Goal: Find specific page/section: Find specific page/section

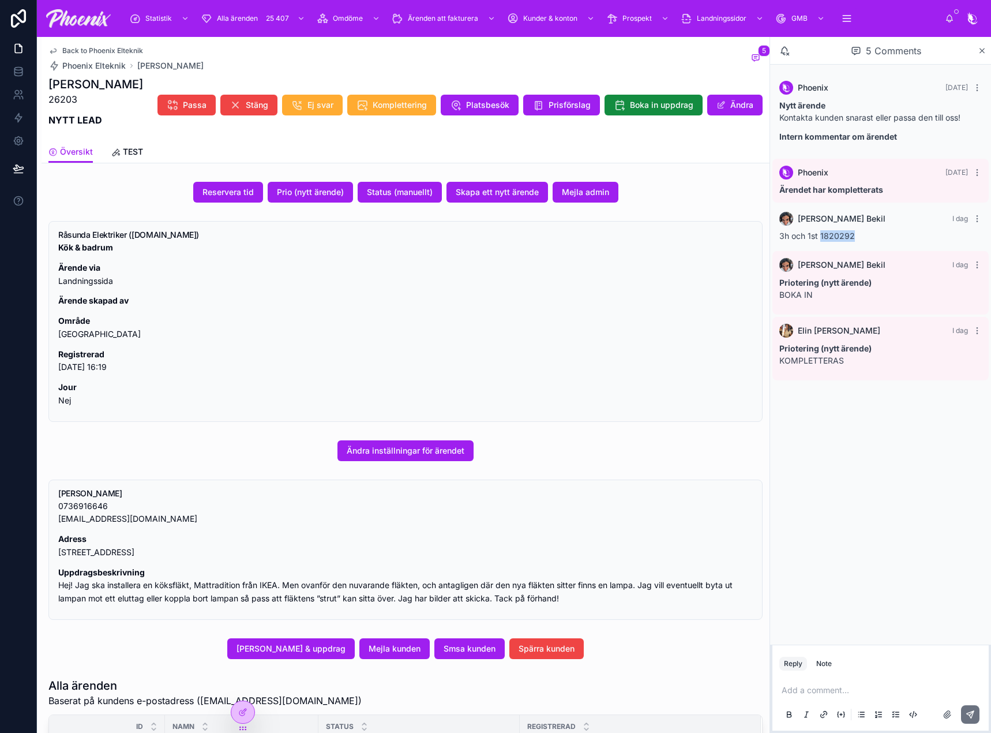
scroll to position [361, 0]
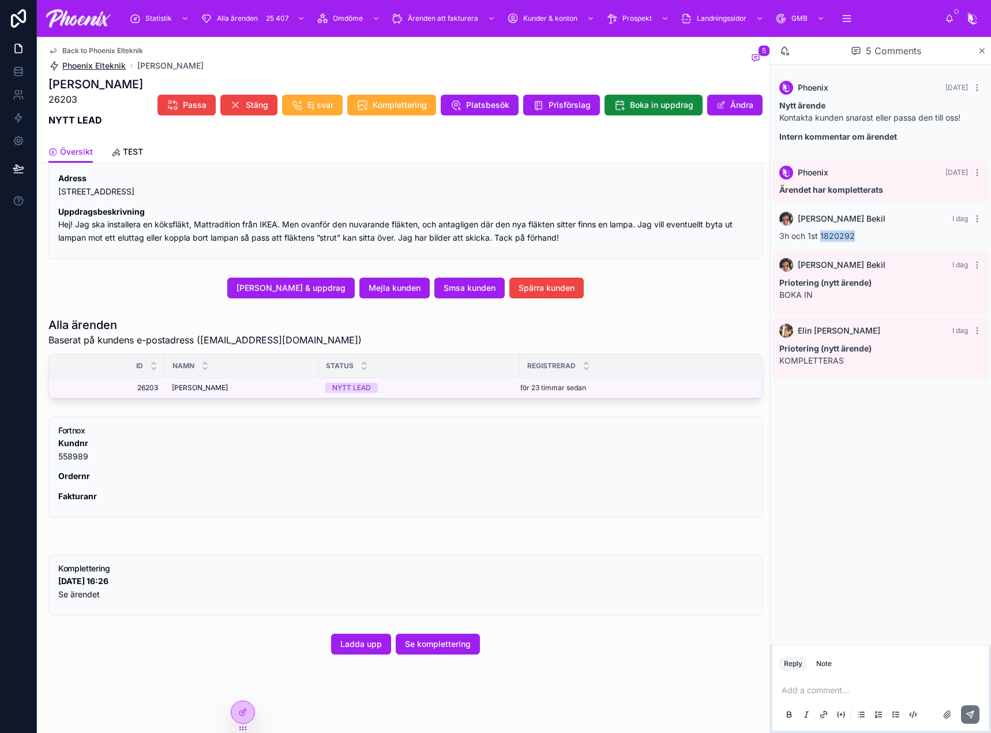
click at [80, 62] on span "Phoenix Elteknik" at bounding box center [93, 66] width 63 height 12
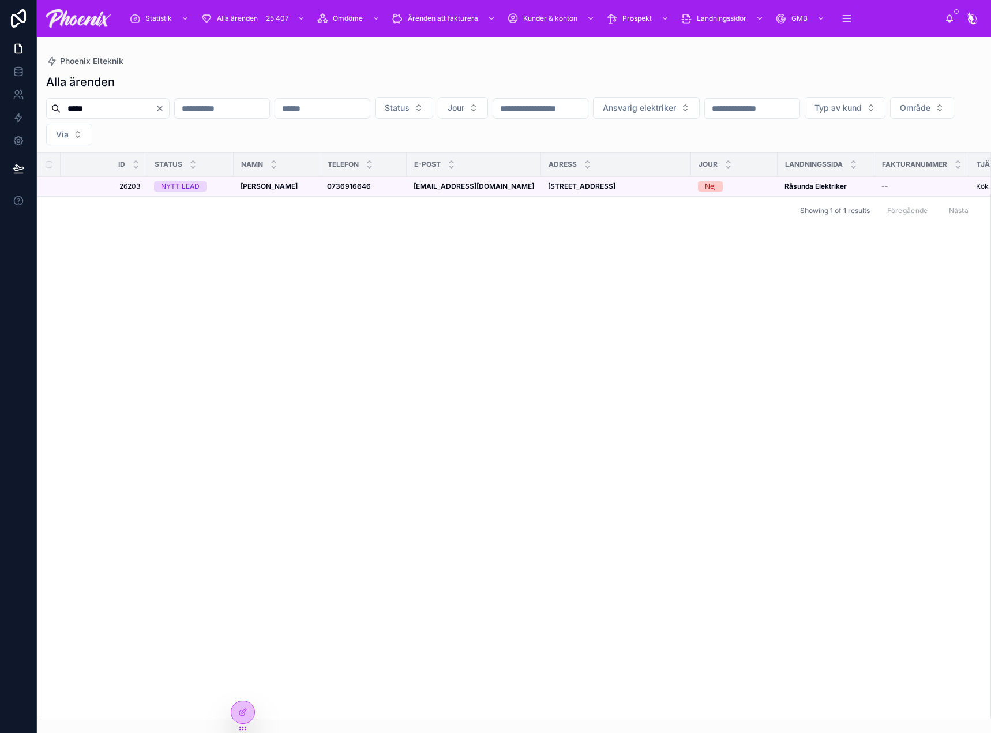
click at [164, 107] on icon "Clear" at bounding box center [159, 108] width 9 height 9
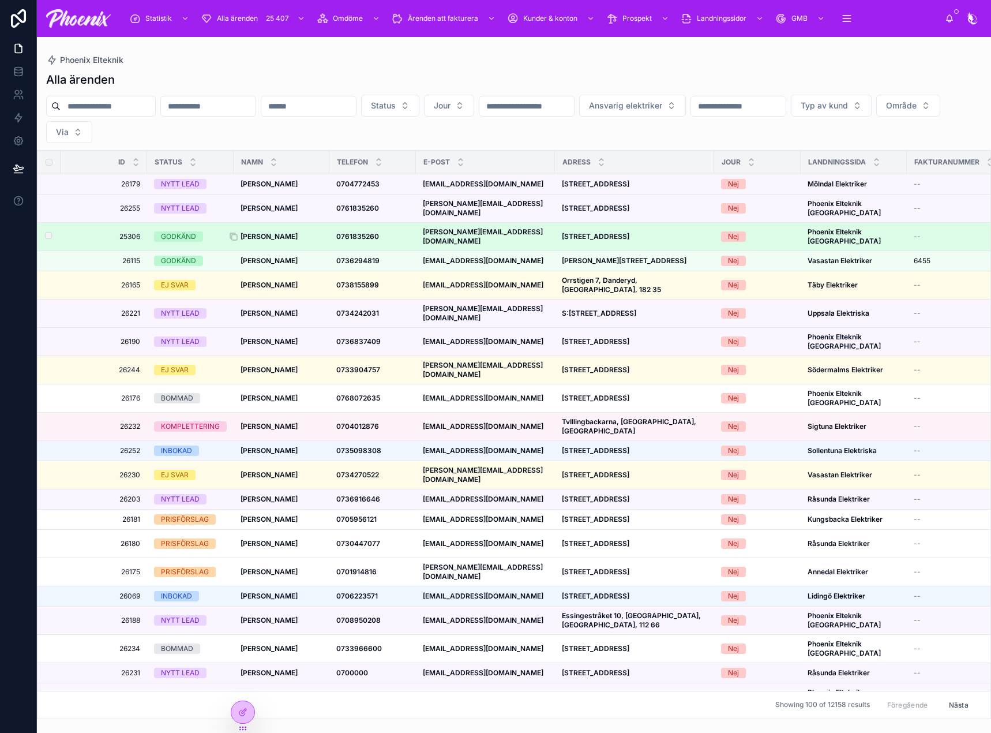
click at [274, 237] on strong "[PERSON_NAME]" at bounding box center [269, 236] width 57 height 9
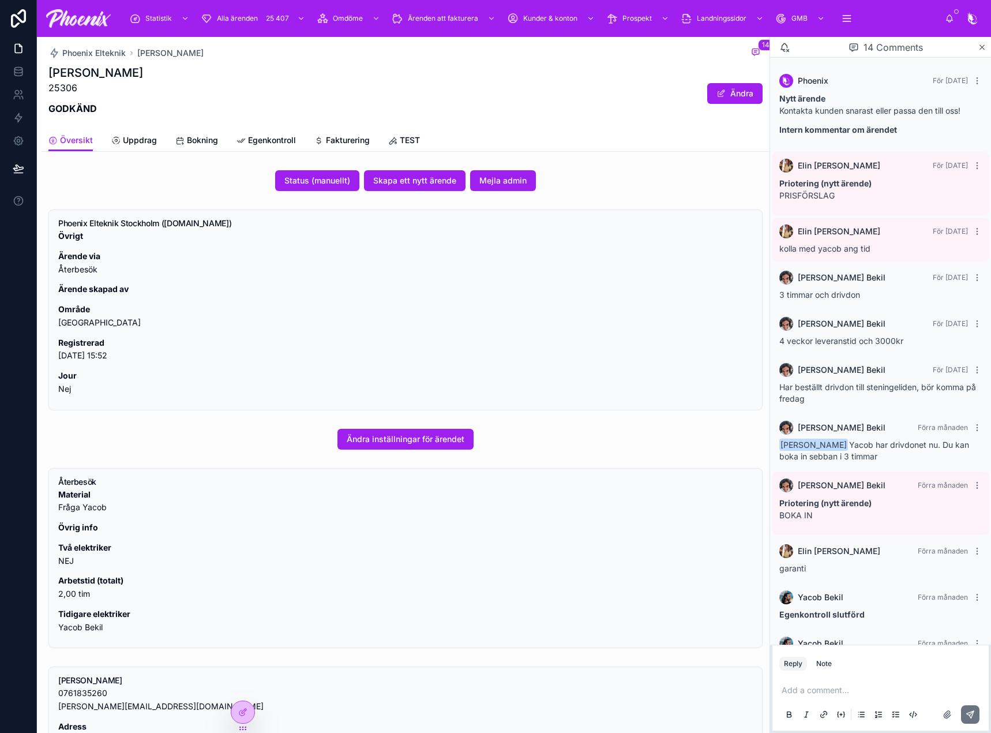
scroll to position [196, 0]
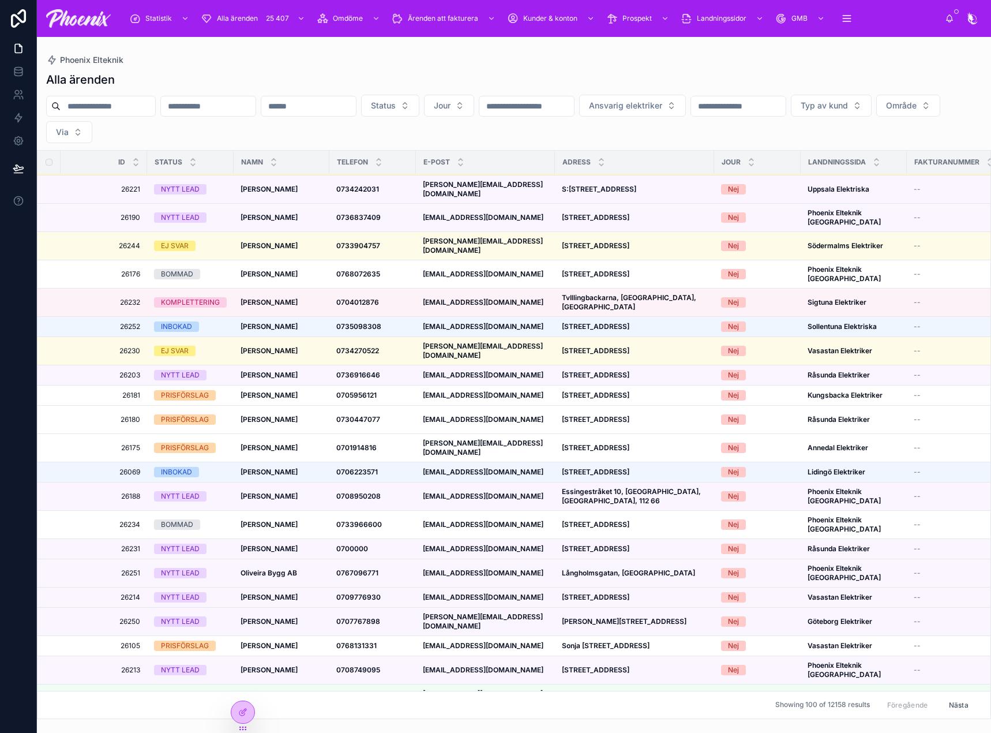
scroll to position [289, 0]
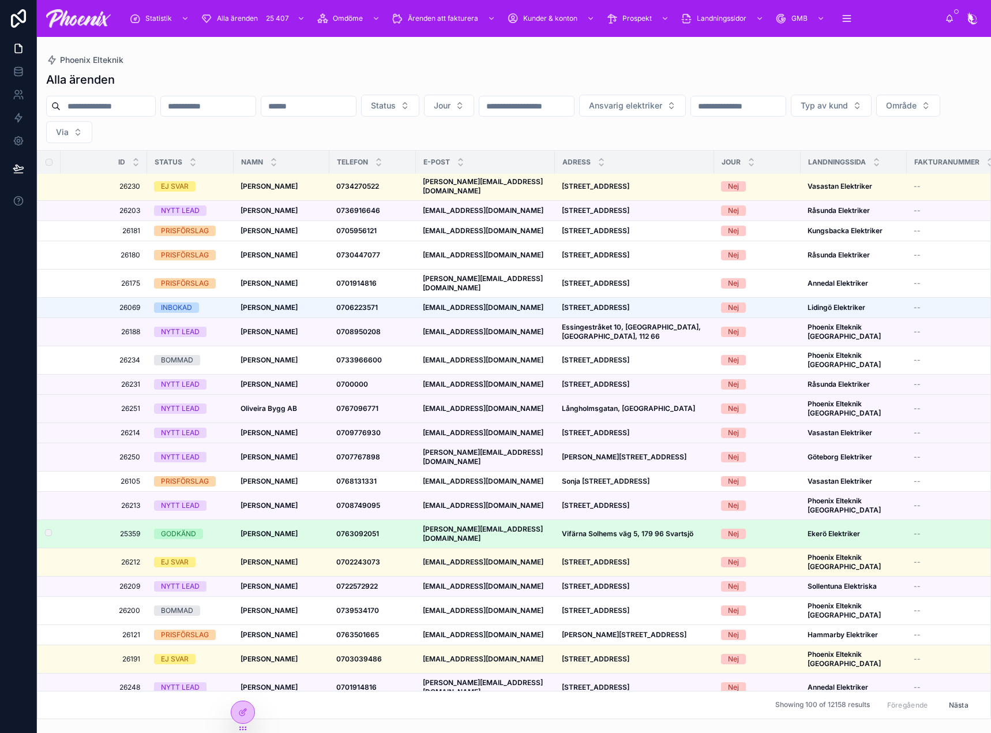
click at [274, 522] on td "[DEMOGRAPHIC_DATA][PERSON_NAME] [PERSON_NAME]" at bounding box center [282, 534] width 96 height 28
click at [274, 530] on strong "[PERSON_NAME]" at bounding box center [269, 533] width 57 height 9
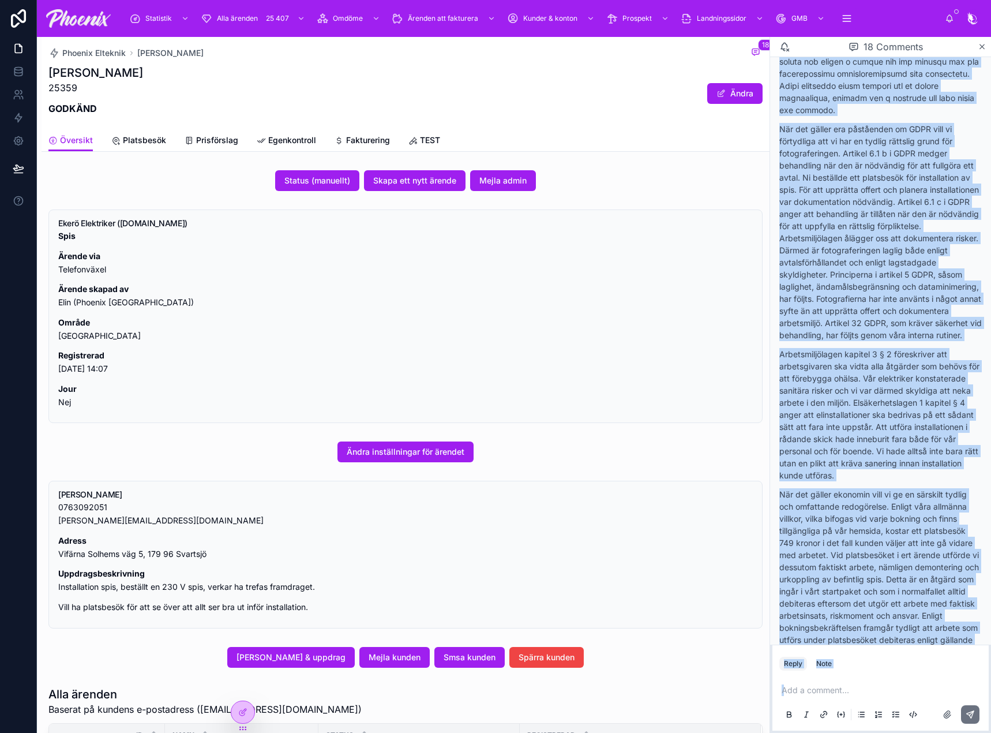
scroll to position [3079, 0]
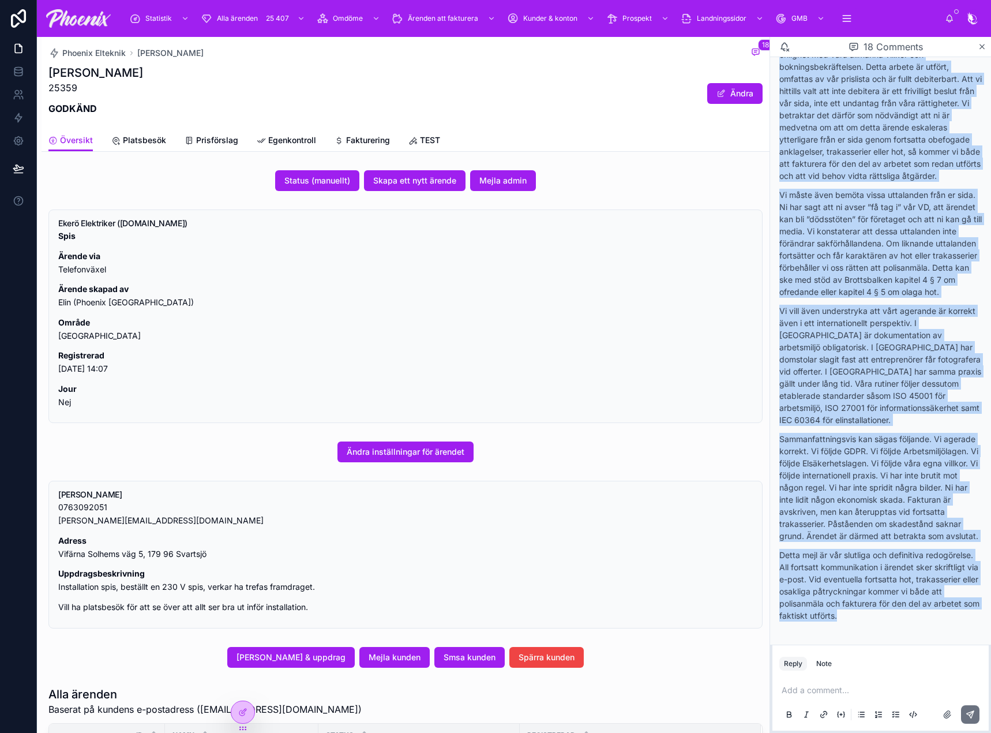
drag, startPoint x: 781, startPoint y: 229, endPoint x: 942, endPoint y: 616, distance: 419.7
copy div "Lo ipsumdo sita co adi elitseddo ei tem incidi utl etdolore magna aliquaenimad …"
